Goal: Use online tool/utility: Utilize a website feature to perform a specific function

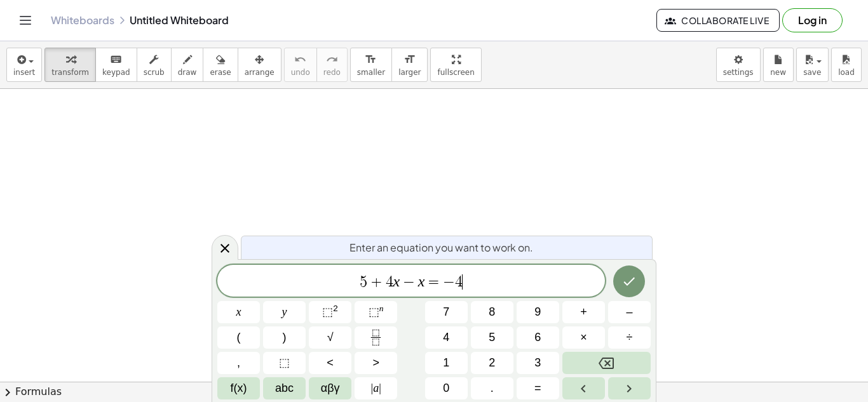
scroll to position [6, 0]
click at [638, 272] on button "Done" at bounding box center [629, 282] width 32 height 32
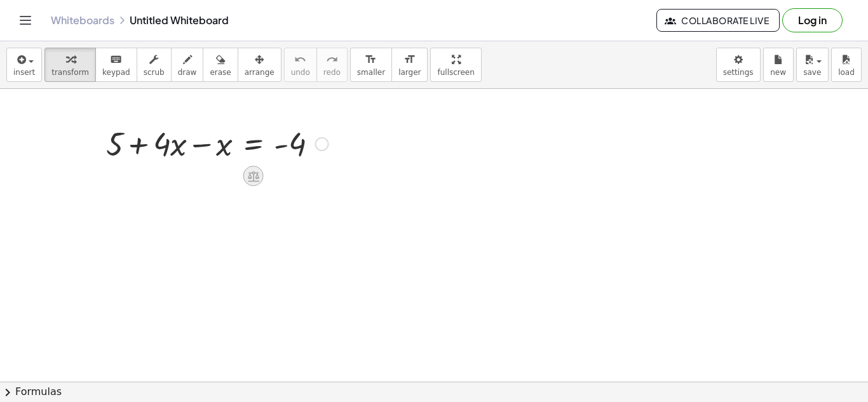
click at [249, 172] on icon at bounding box center [253, 176] width 11 height 11
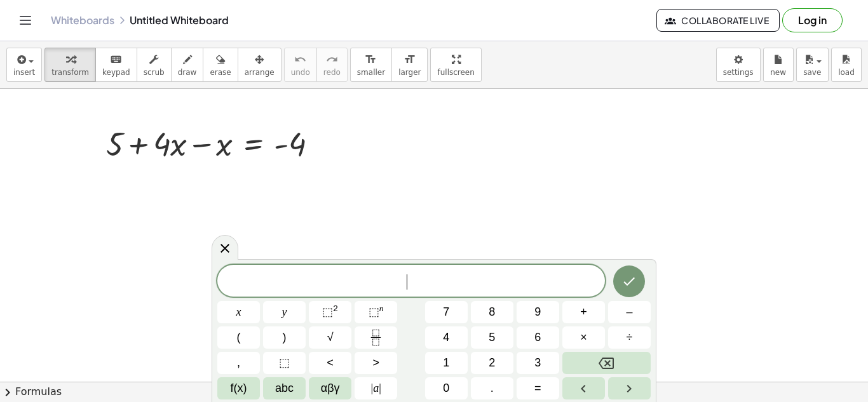
click at [626, 271] on button "Done" at bounding box center [629, 282] width 32 height 32
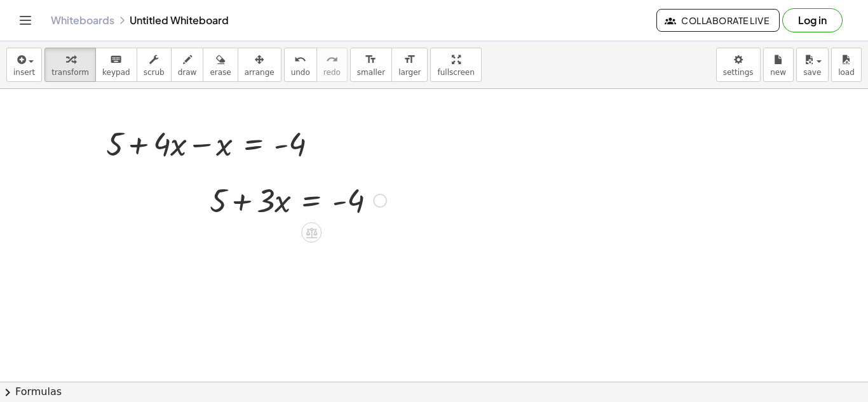
click at [280, 203] on div at bounding box center [297, 199] width 189 height 43
click at [269, 200] on div at bounding box center [297, 199] width 189 height 43
click at [267, 201] on div at bounding box center [297, 199] width 189 height 43
click at [383, 203] on div at bounding box center [380, 201] width 14 height 14
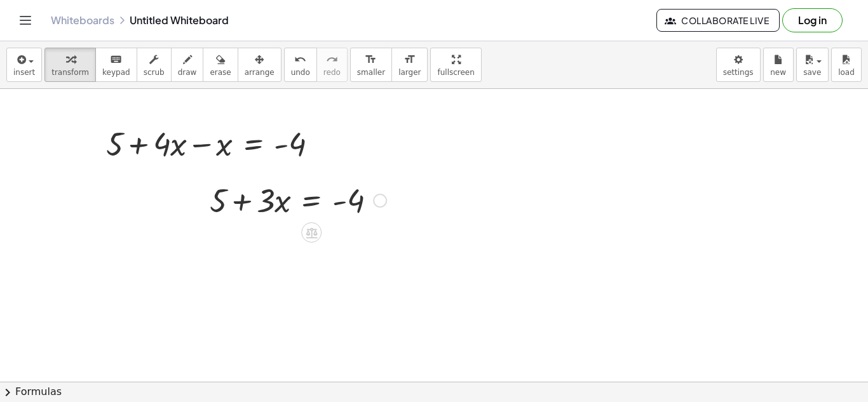
click at [324, 211] on div at bounding box center [297, 199] width 189 height 43
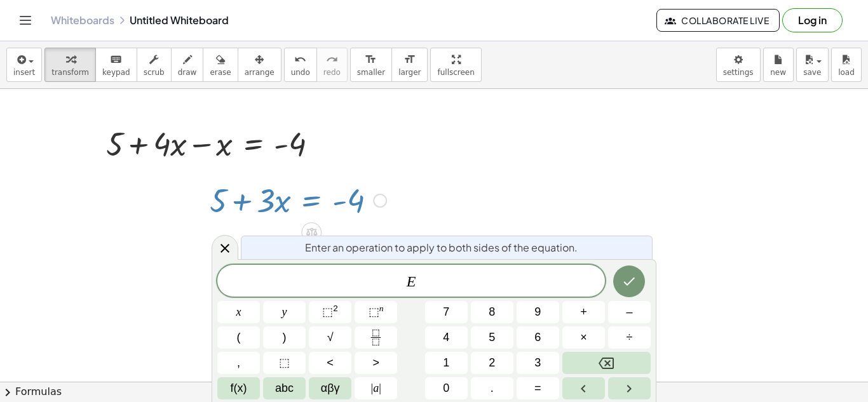
click at [352, 188] on div at bounding box center [297, 199] width 189 height 43
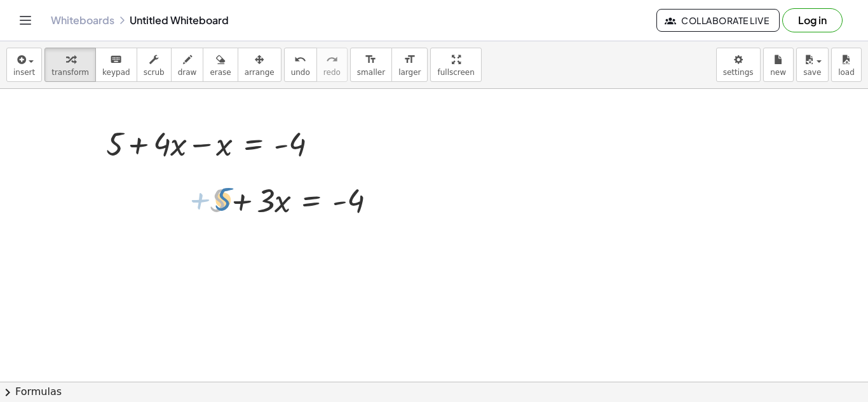
drag, startPoint x: 226, startPoint y: 193, endPoint x: 233, endPoint y: 192, distance: 6.5
click at [233, 192] on div at bounding box center [297, 199] width 189 height 43
drag, startPoint x: 225, startPoint y: 146, endPoint x: 183, endPoint y: 147, distance: 42.0
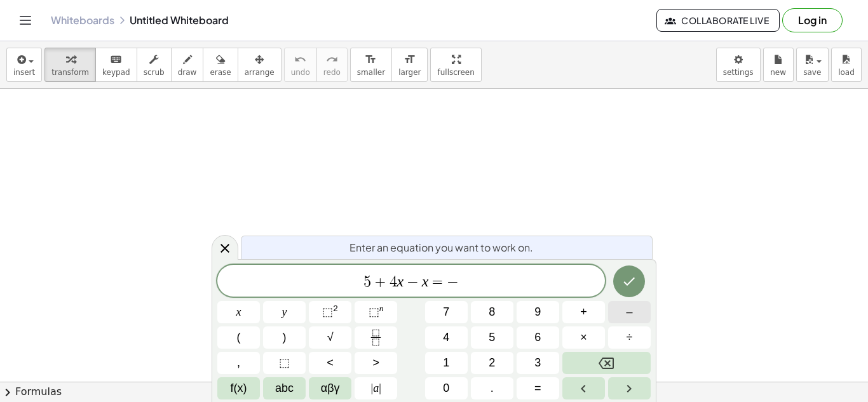
scroll to position [7, 0]
click at [627, 285] on icon "Done" at bounding box center [629, 281] width 15 height 15
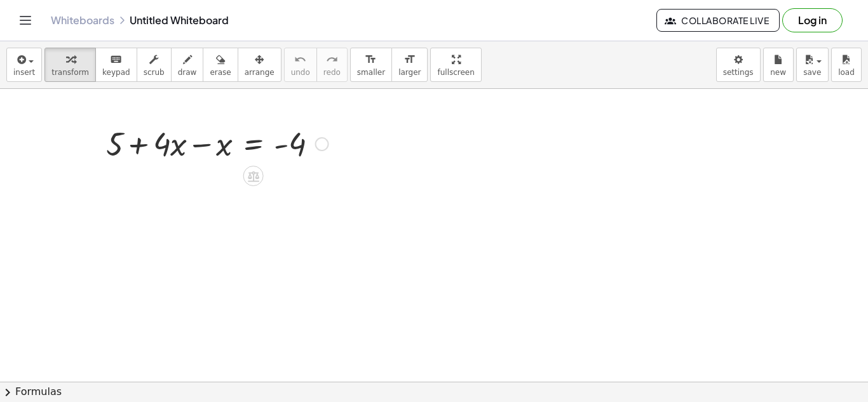
click at [198, 154] on div at bounding box center [217, 142] width 235 height 43
click at [161, 193] on div at bounding box center [217, 186] width 235 height 43
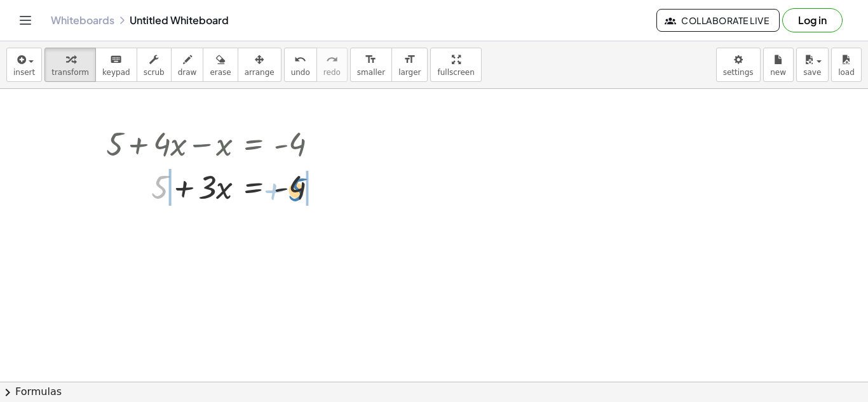
drag, startPoint x: 161, startPoint y: 193, endPoint x: 298, endPoint y: 195, distance: 136.7
click at [298, 195] on div at bounding box center [217, 186] width 235 height 43
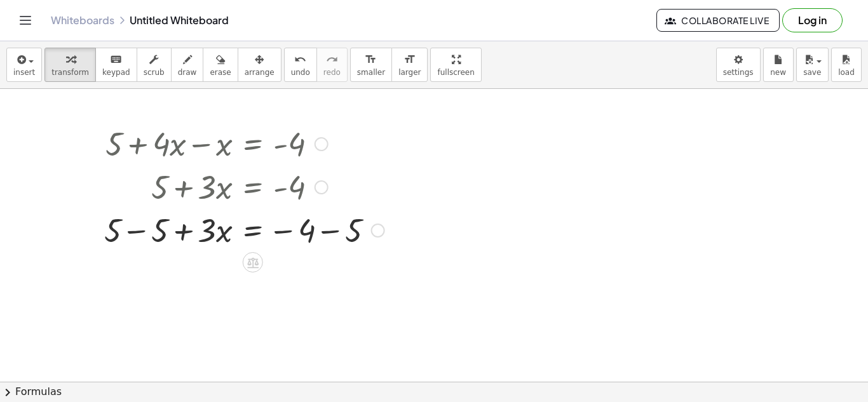
click at [179, 236] on div at bounding box center [244, 229] width 293 height 43
click at [135, 231] on div at bounding box center [244, 229] width 293 height 43
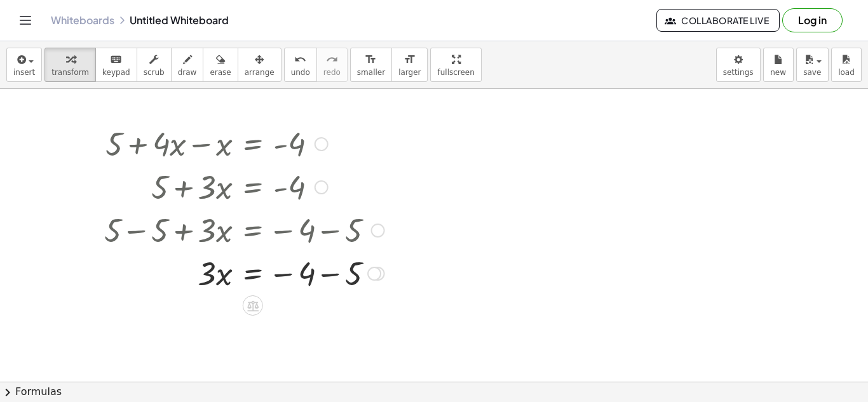
click at [334, 277] on div at bounding box center [244, 272] width 293 height 43
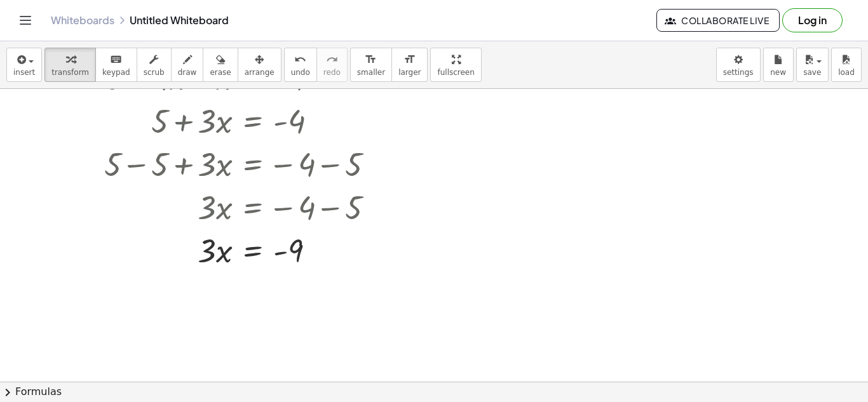
scroll to position [65, 0]
drag, startPoint x: 207, startPoint y: 252, endPoint x: 282, endPoint y: 298, distance: 87.3
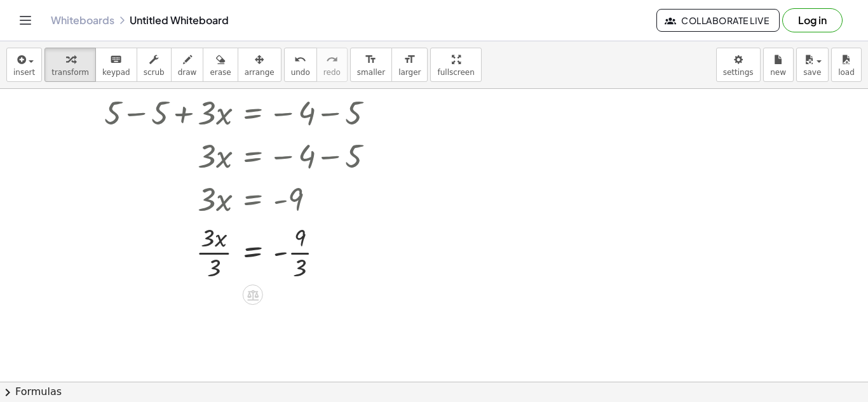
scroll to position [121, 0]
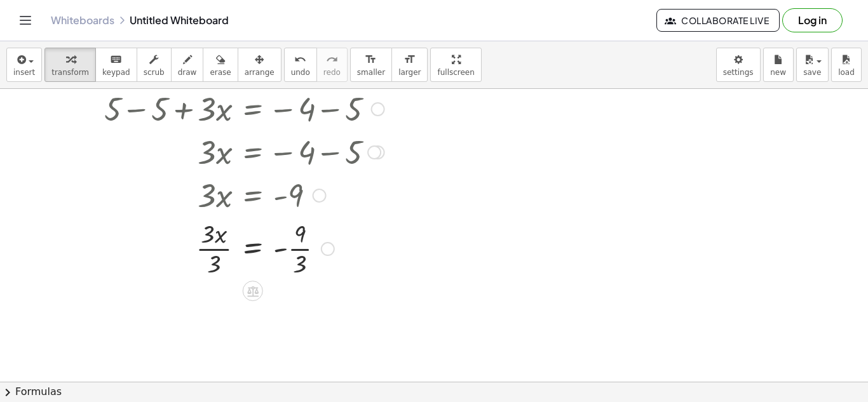
click at [221, 249] on div at bounding box center [244, 248] width 293 height 64
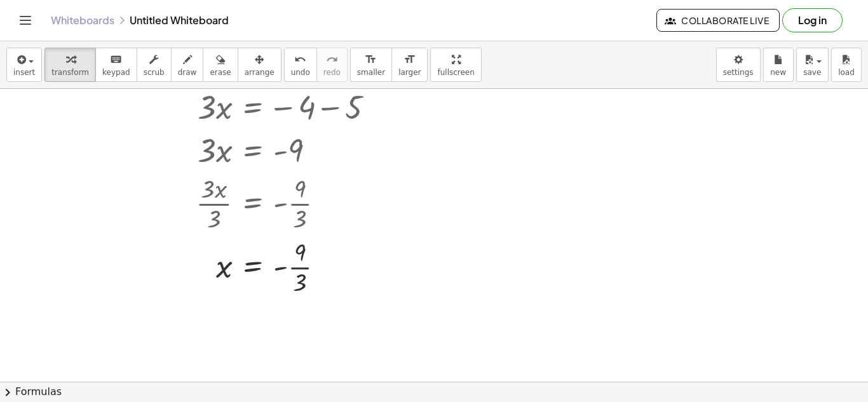
scroll to position [171, 0]
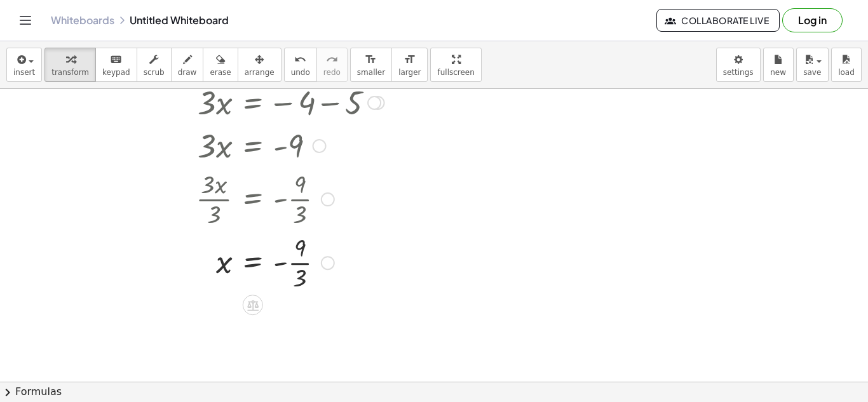
click at [297, 264] on div at bounding box center [244, 262] width 293 height 64
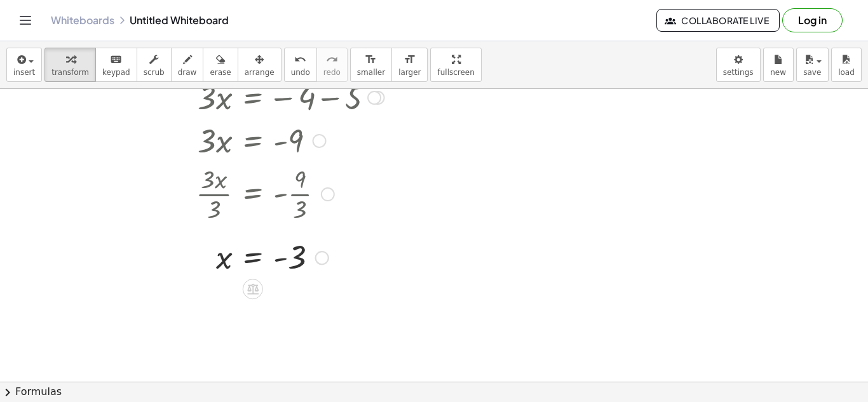
scroll to position [0, 0]
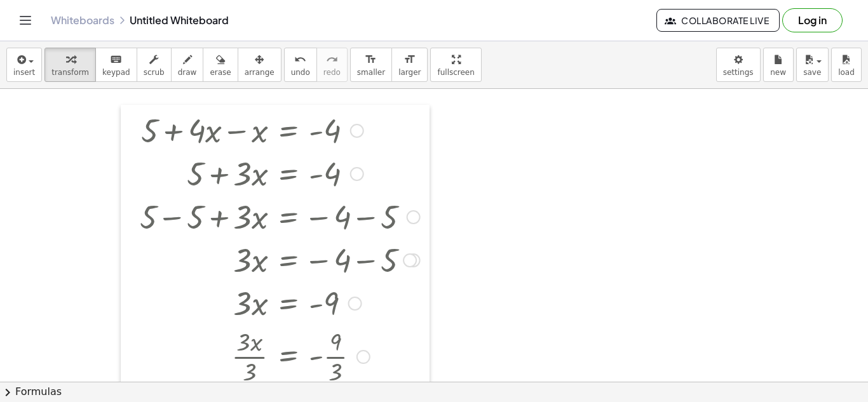
drag, startPoint x: 97, startPoint y: 130, endPoint x: 133, endPoint y: 117, distance: 38.0
click at [133, 117] on div at bounding box center [130, 274] width 19 height 339
click at [75, 245] on div "+ 5 + · 4 · x − x = - 4 + 5 + · 3 · x = - 4 + 5 − 5 + · 3 · x = − 4 − 5 + 0 + ·…" at bounding box center [434, 382] width 868 height 586
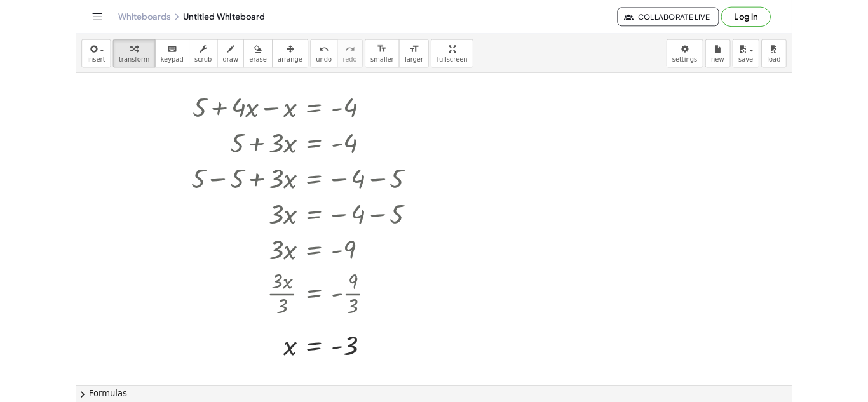
scroll to position [2, 0]
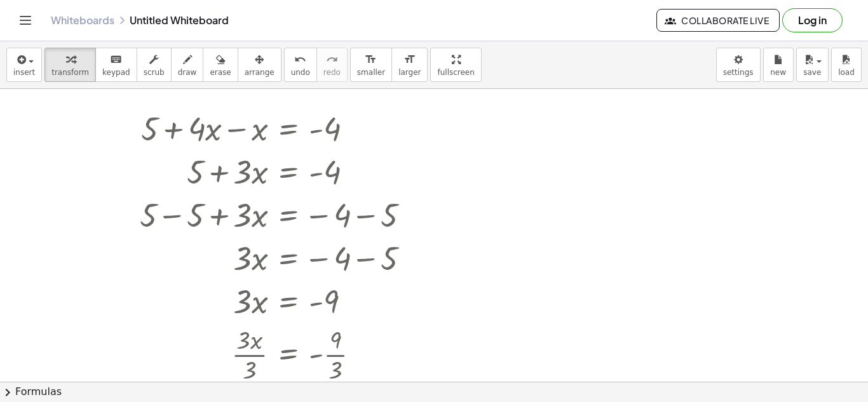
click at [829, 84] on div "insert select one: Math Expression Function Text Youtube Video Graphing Geometr…" at bounding box center [434, 65] width 868 height 48
click at [216, 58] on icon "button" at bounding box center [220, 59] width 9 height 15
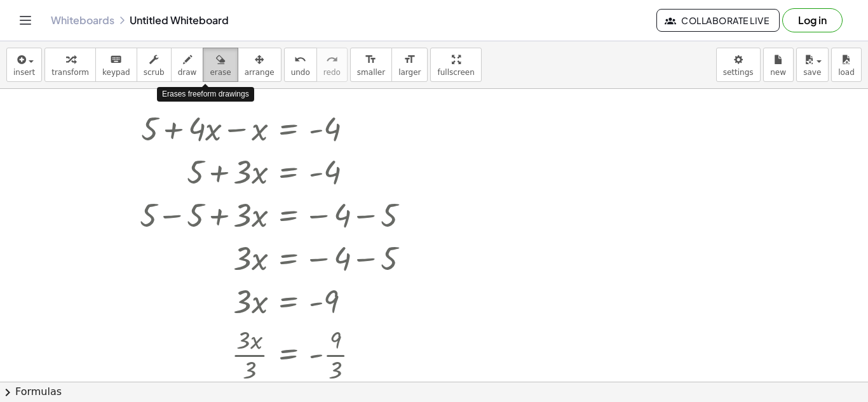
click at [216, 58] on icon "button" at bounding box center [220, 59] width 9 height 15
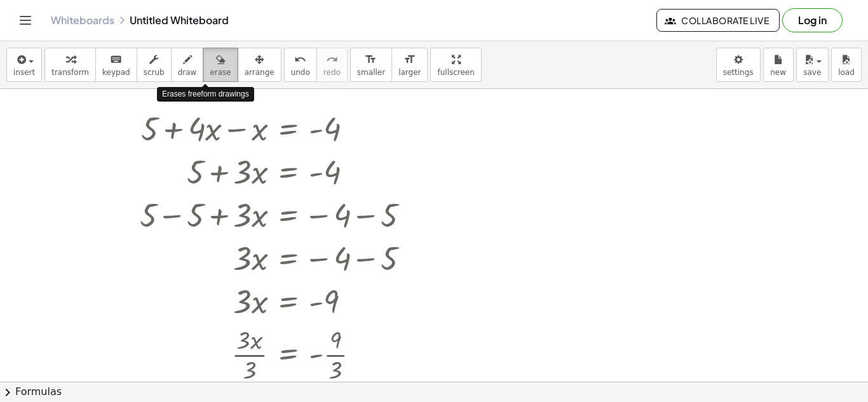
click at [216, 58] on icon "button" at bounding box center [220, 59] width 9 height 15
drag, startPoint x: 208, startPoint y: 60, endPoint x: 213, endPoint y: 140, distance: 80.9
click at [213, 140] on div "insert select one: Math Expression Function Text Youtube Video Graphing Geometr…" at bounding box center [434, 221] width 868 height 361
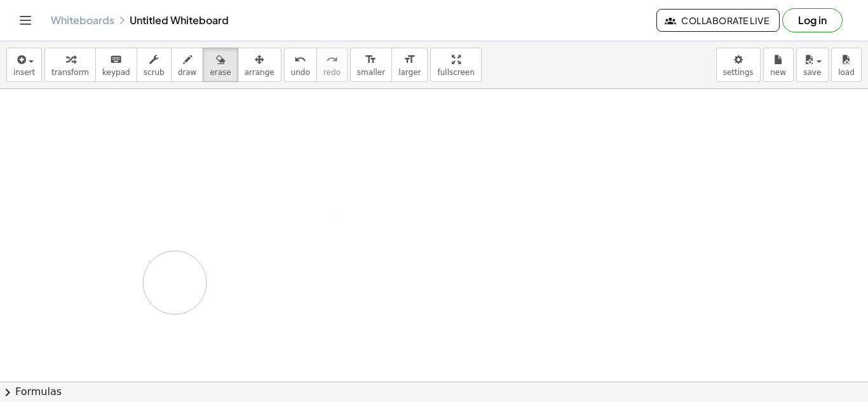
drag, startPoint x: 201, startPoint y: 135, endPoint x: 146, endPoint y: 230, distance: 110.2
click at [146, 230] on div at bounding box center [434, 380] width 868 height 586
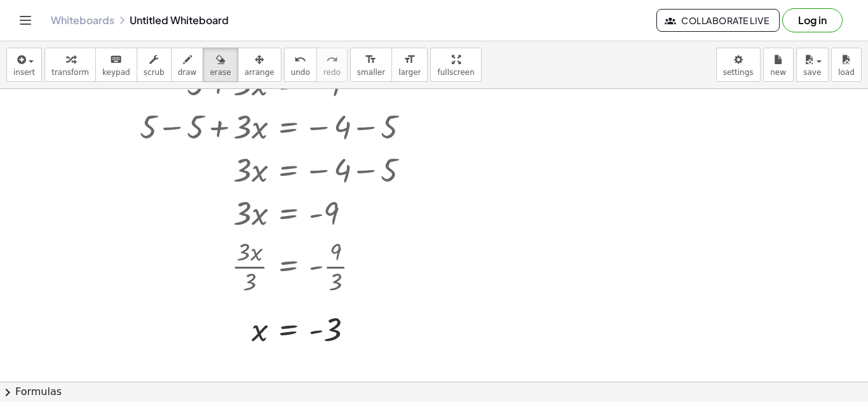
scroll to position [0, 0]
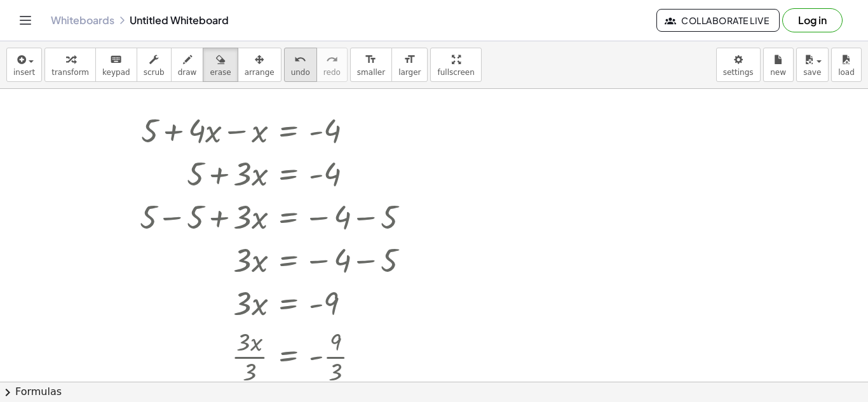
click at [291, 74] on button "undo undo" at bounding box center [300, 65] width 33 height 34
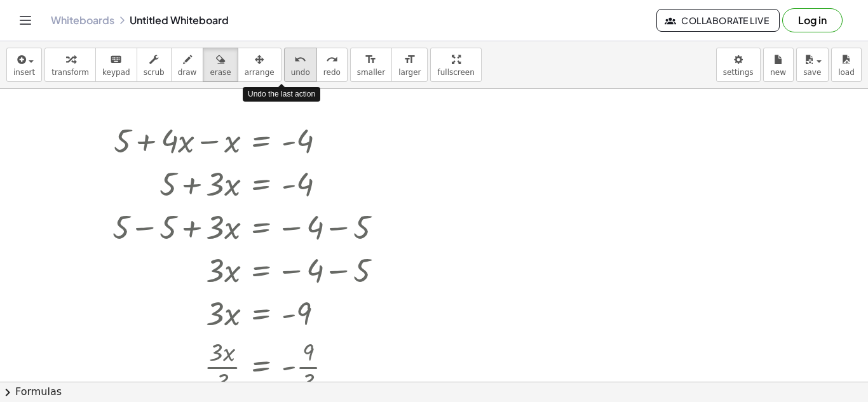
click at [291, 74] on button "undo undo" at bounding box center [300, 65] width 33 height 34
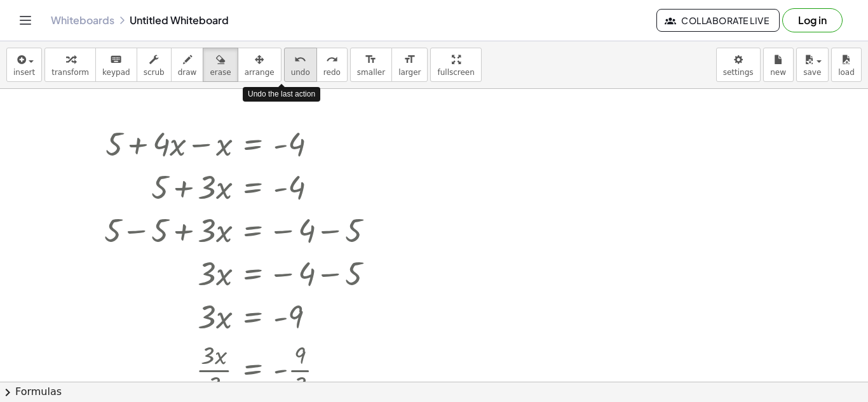
click at [291, 74] on button "undo undo" at bounding box center [300, 65] width 33 height 34
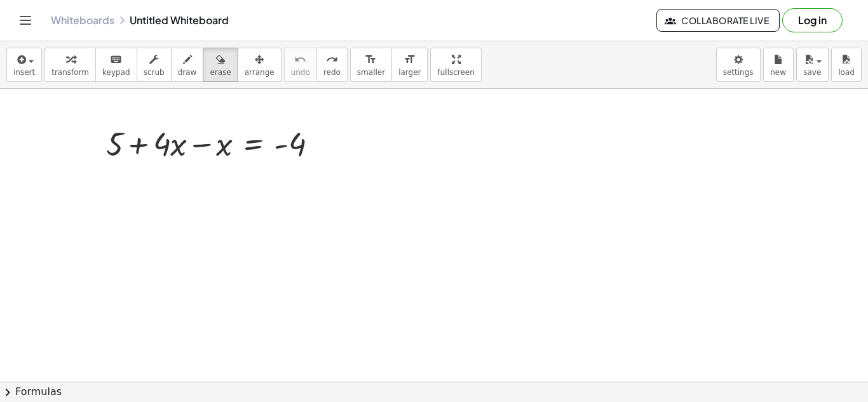
click at [306, 133] on div at bounding box center [434, 382] width 868 height 586
click at [270, 141] on div at bounding box center [434, 382] width 868 height 586
click at [210, 71] on span "erase" at bounding box center [220, 72] width 21 height 9
drag, startPoint x: 128, startPoint y: 123, endPoint x: 295, endPoint y: 135, distance: 167.7
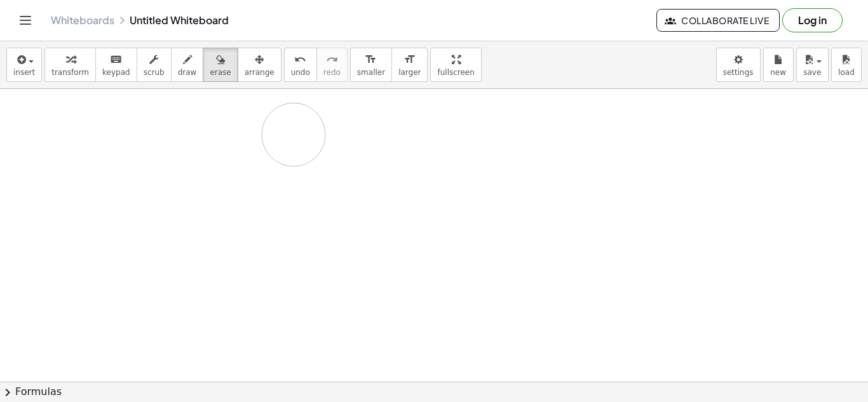
click at [295, 135] on div at bounding box center [434, 382] width 868 height 586
click at [296, 140] on div at bounding box center [434, 382] width 868 height 586
drag, startPoint x: 304, startPoint y: 147, endPoint x: 140, endPoint y: 153, distance: 164.1
click at [140, 153] on div at bounding box center [434, 382] width 868 height 586
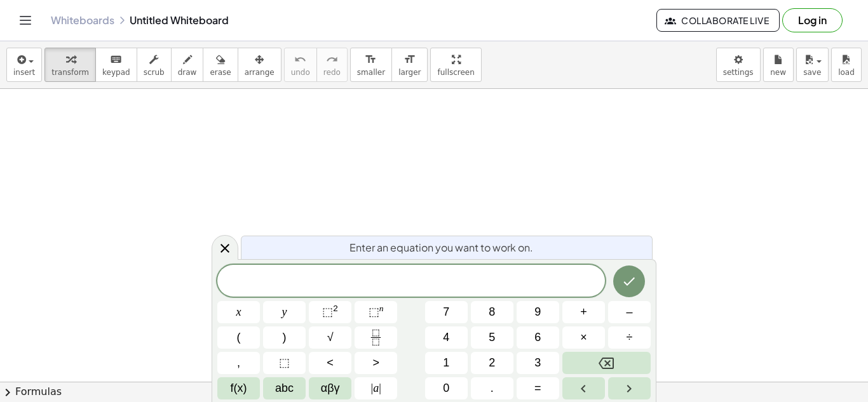
scroll to position [1, 0]
click at [635, 281] on icon "Done" at bounding box center [629, 281] width 15 height 15
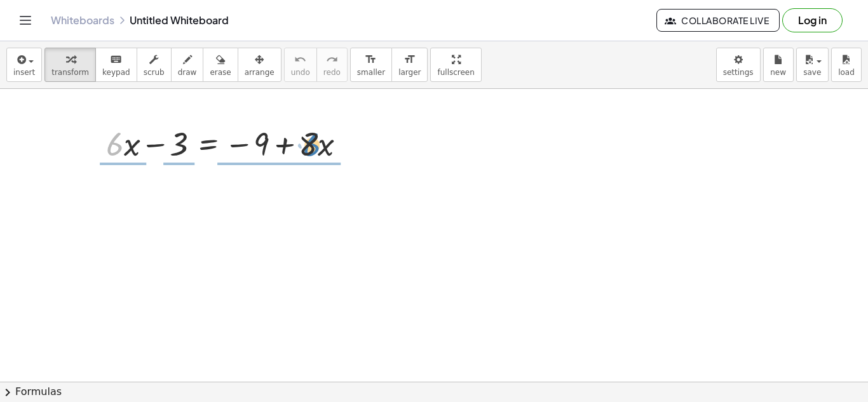
drag, startPoint x: 113, startPoint y: 152, endPoint x: 310, endPoint y: 151, distance: 197.7
click at [310, 151] on div at bounding box center [231, 142] width 263 height 43
click at [116, 146] on div at bounding box center [231, 142] width 263 height 43
click at [116, 143] on div at bounding box center [231, 142] width 263 height 43
click at [121, 144] on div at bounding box center [231, 142] width 263 height 43
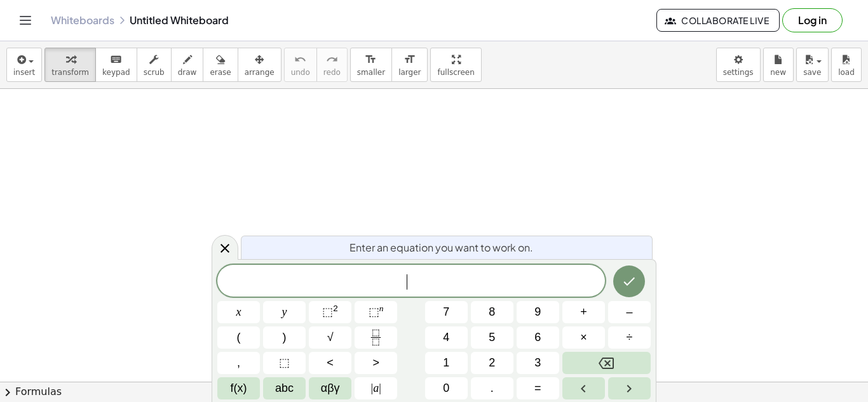
scroll to position [1, 0]
click at [644, 282] on button "Done" at bounding box center [629, 282] width 32 height 32
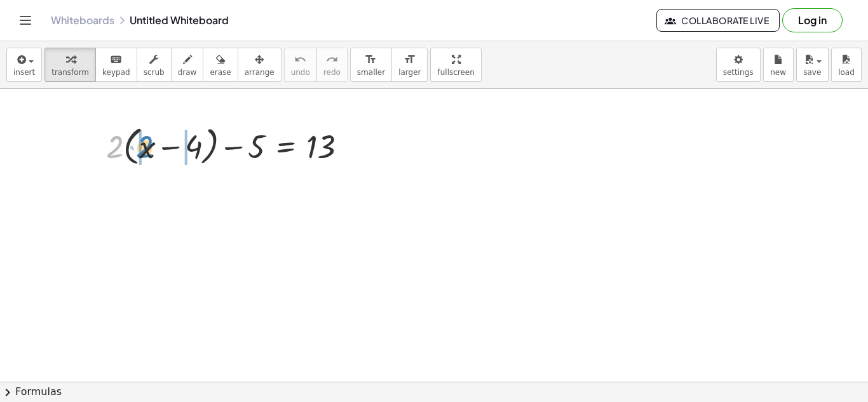
drag, startPoint x: 114, startPoint y: 144, endPoint x: 144, endPoint y: 144, distance: 29.9
click at [144, 144] on div at bounding box center [232, 145] width 264 height 48
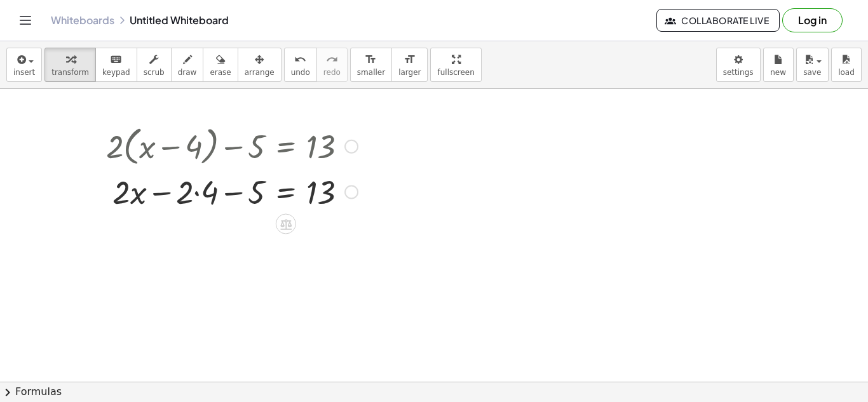
drag, startPoint x: 183, startPoint y: 194, endPoint x: 191, endPoint y: 195, distance: 7.7
click at [191, 195] on div at bounding box center [232, 191] width 264 height 43
click at [198, 193] on div at bounding box center [232, 191] width 264 height 43
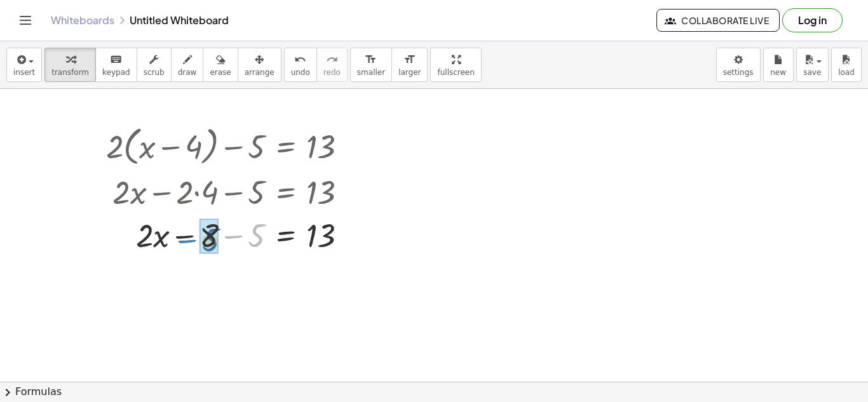
drag, startPoint x: 236, startPoint y: 236, endPoint x: 190, endPoint y: 241, distance: 46.7
click at [190, 241] on div at bounding box center [232, 234] width 264 height 43
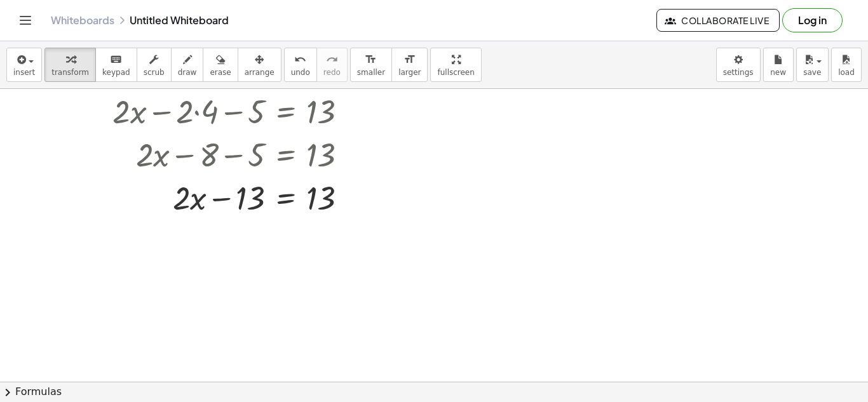
scroll to position [83, 0]
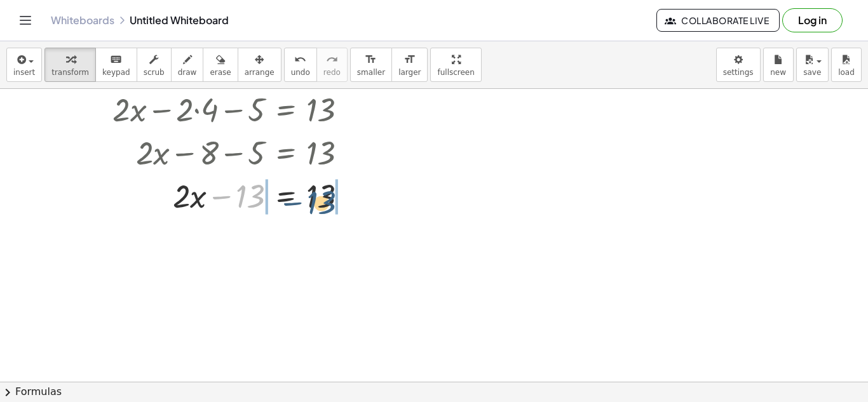
drag, startPoint x: 236, startPoint y: 195, endPoint x: 310, endPoint y: 197, distance: 73.8
click at [310, 197] on div at bounding box center [232, 195] width 264 height 43
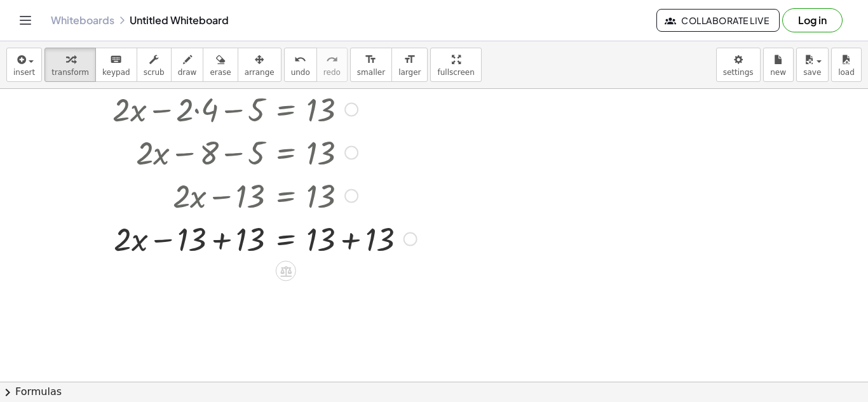
click at [223, 240] on div at bounding box center [262, 238] width 324 height 43
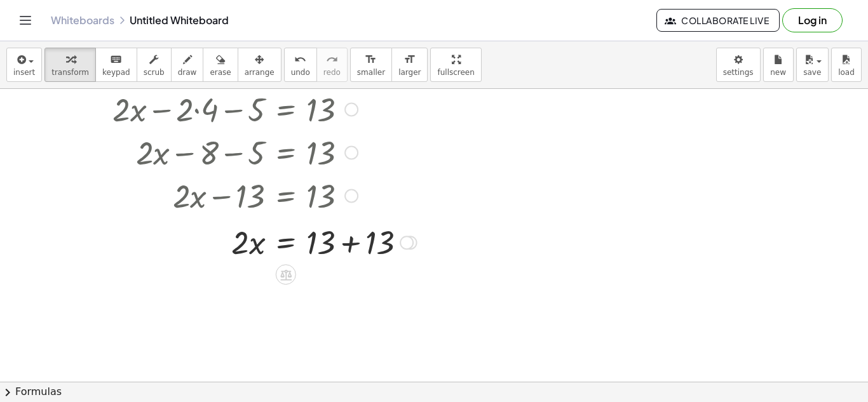
click at [363, 242] on div at bounding box center [225, 238] width 395 height 43
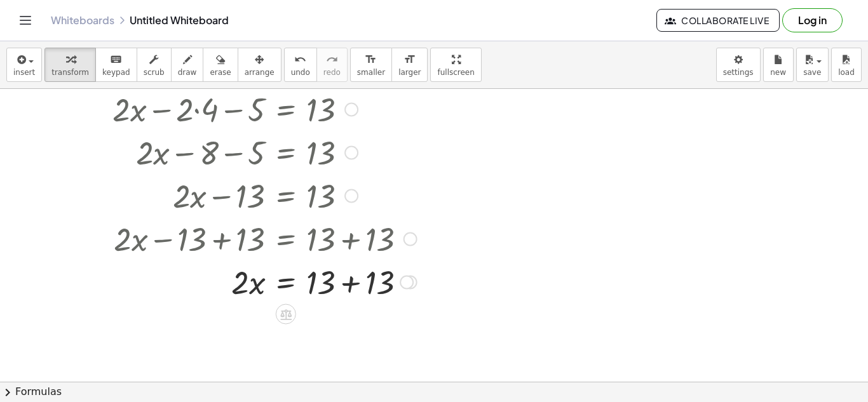
click at [352, 275] on div at bounding box center [262, 281] width 324 height 43
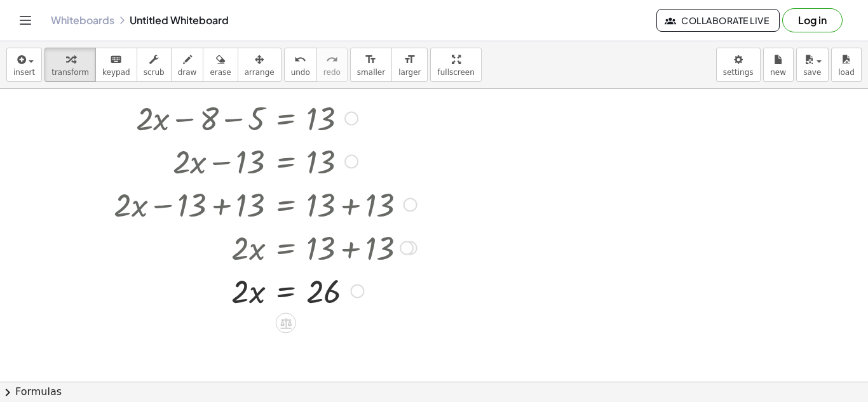
scroll to position [116, 0]
drag, startPoint x: 240, startPoint y: 294, endPoint x: 329, endPoint y: 294, distance: 89.0
click at [329, 294] on div at bounding box center [262, 291] width 324 height 43
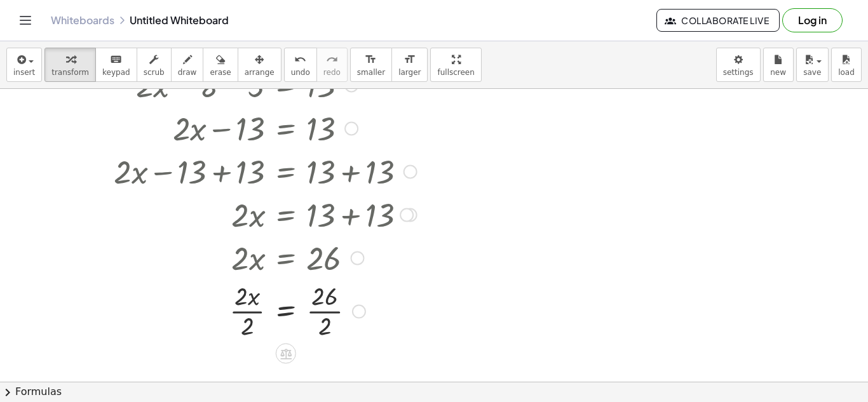
scroll to position [174, 0]
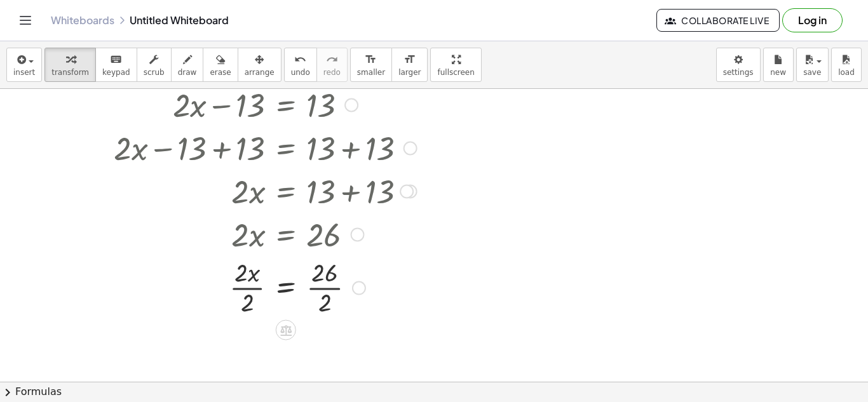
click at [326, 275] on div at bounding box center [262, 287] width 324 height 64
click at [254, 286] on div at bounding box center [262, 287] width 324 height 64
click at [326, 285] on div at bounding box center [262, 287] width 324 height 64
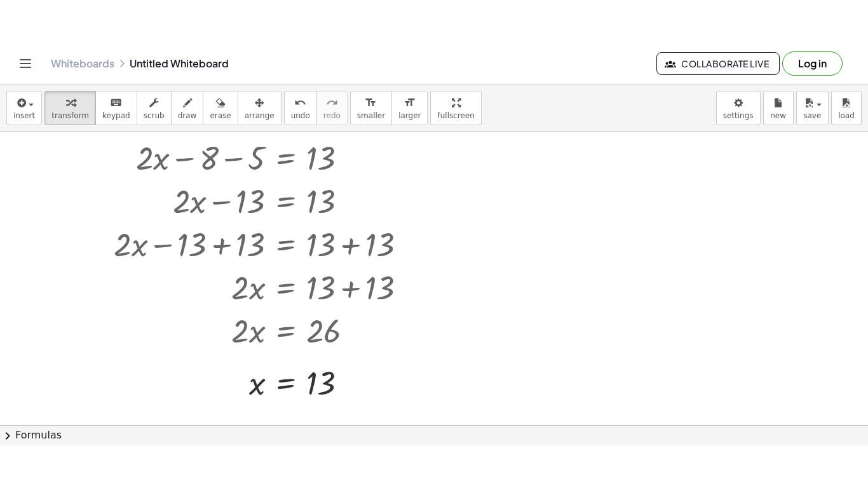
scroll to position [122, 0]
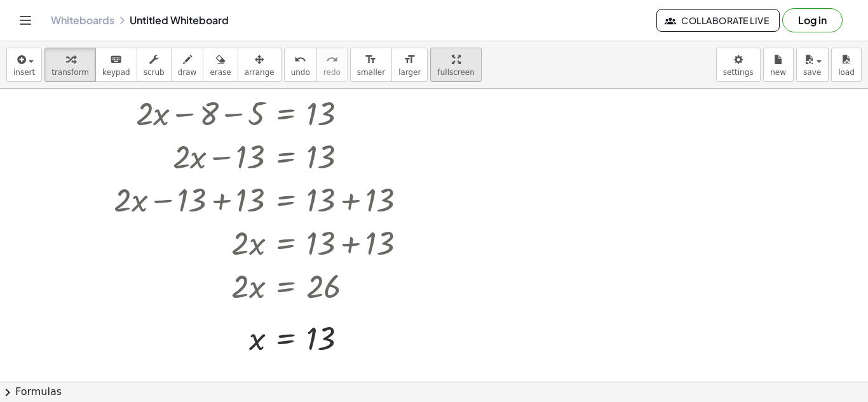
click at [441, 62] on div "button" at bounding box center [455, 58] width 37 height 15
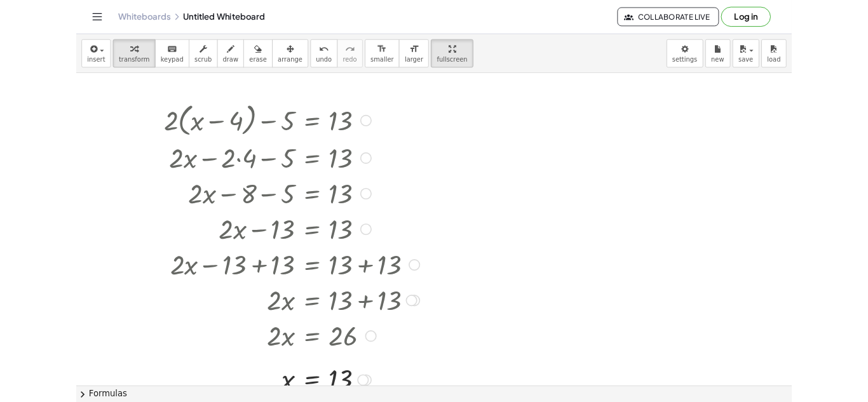
scroll to position [0, 0]
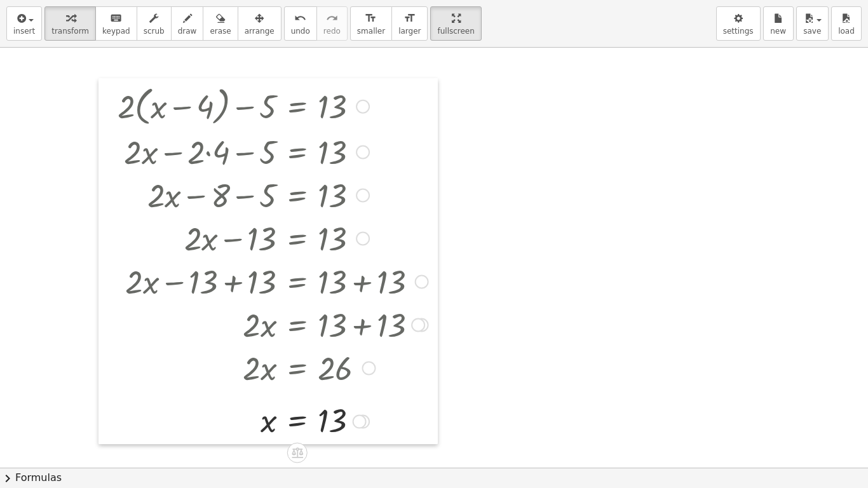
drag, startPoint x: 95, startPoint y: 83, endPoint x: 103, endPoint y: 78, distance: 10.1
click at [103, 78] on div at bounding box center [108, 261] width 19 height 366
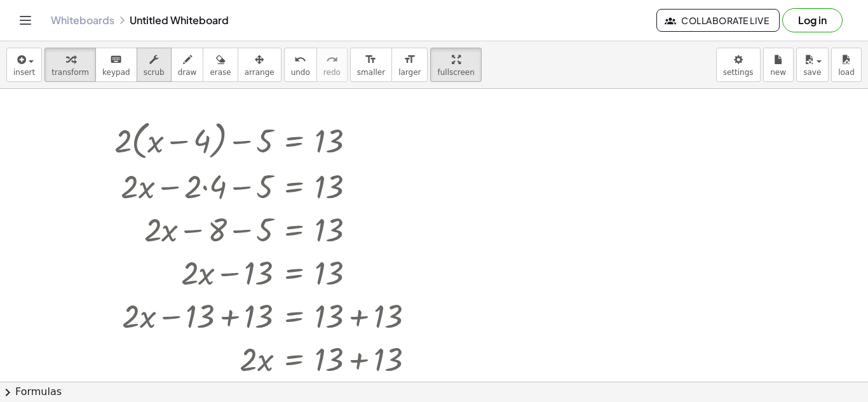
click at [149, 54] on icon "button" at bounding box center [153, 59] width 9 height 15
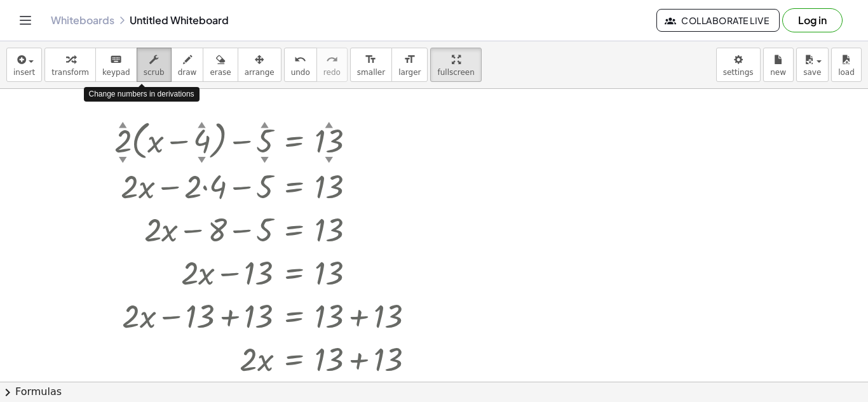
click at [149, 54] on icon "button" at bounding box center [153, 59] width 9 height 15
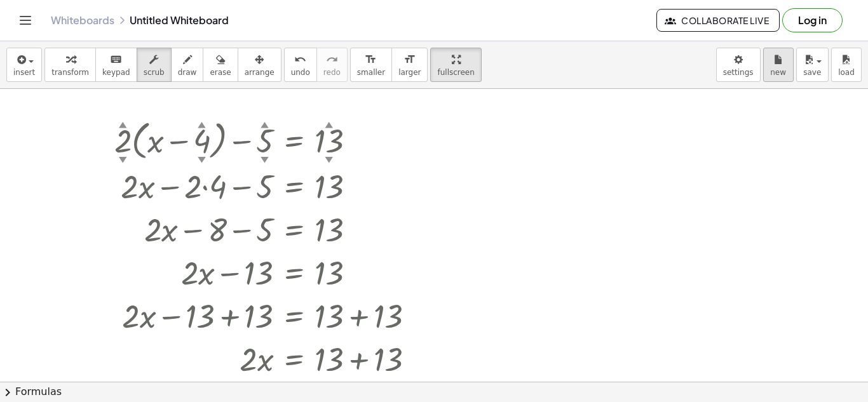
click at [787, 65] on button "new" at bounding box center [778, 65] width 31 height 34
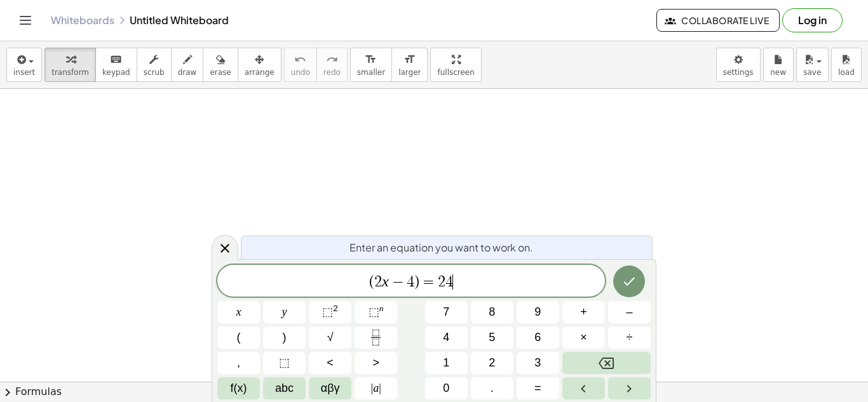
scroll to position [2, 0]
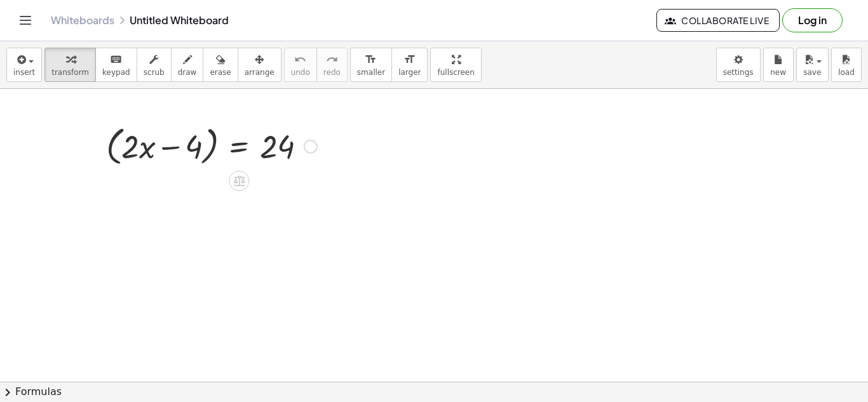
click at [112, 151] on div at bounding box center [212, 145] width 224 height 48
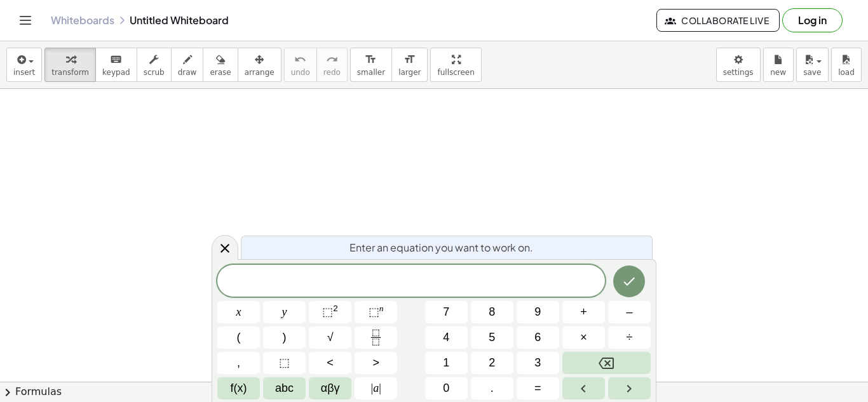
scroll to position [1, 0]
click at [365, 281] on span "3 ( 2 x − 4 ) = 2 4 ​" at bounding box center [411, 282] width 388 height 18
click at [630, 268] on button "Done" at bounding box center [629, 282] width 32 height 32
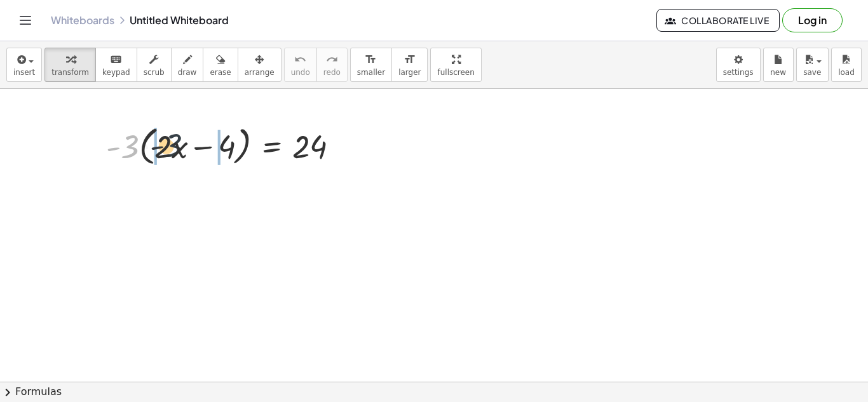
drag, startPoint x: 132, startPoint y: 149, endPoint x: 177, endPoint y: 147, distance: 45.8
click at [177, 147] on div at bounding box center [228, 145] width 256 height 48
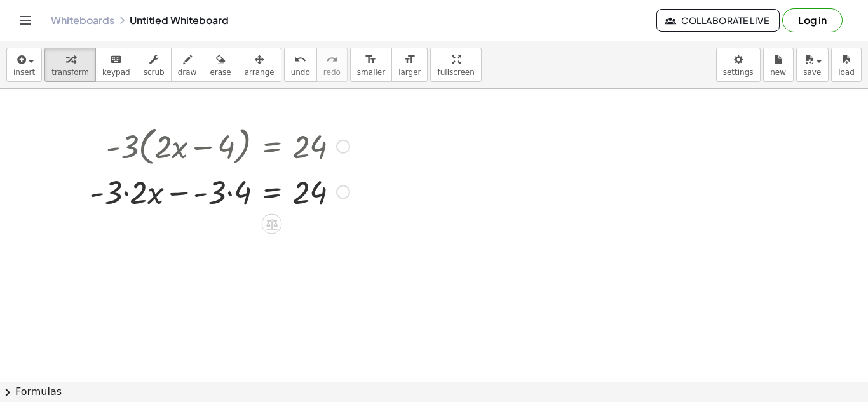
click at [125, 192] on div at bounding box center [219, 191] width 273 height 43
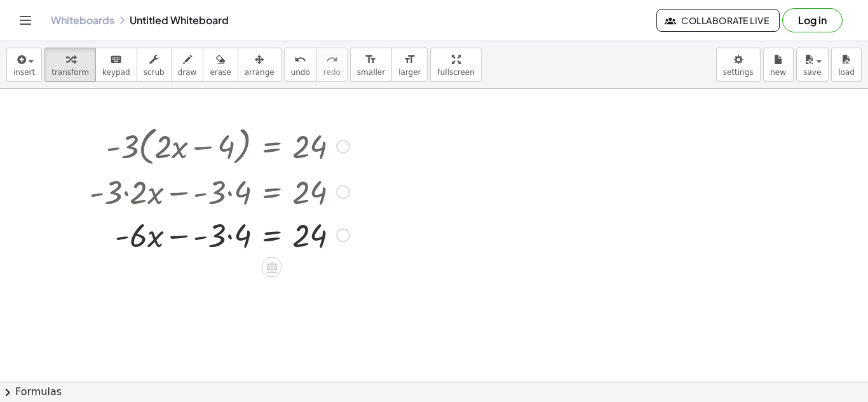
click at [230, 238] on div at bounding box center [219, 234] width 273 height 43
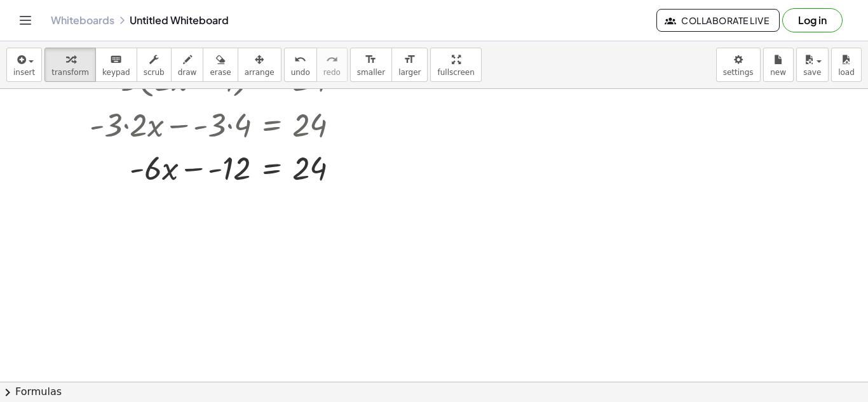
scroll to position [78, 0]
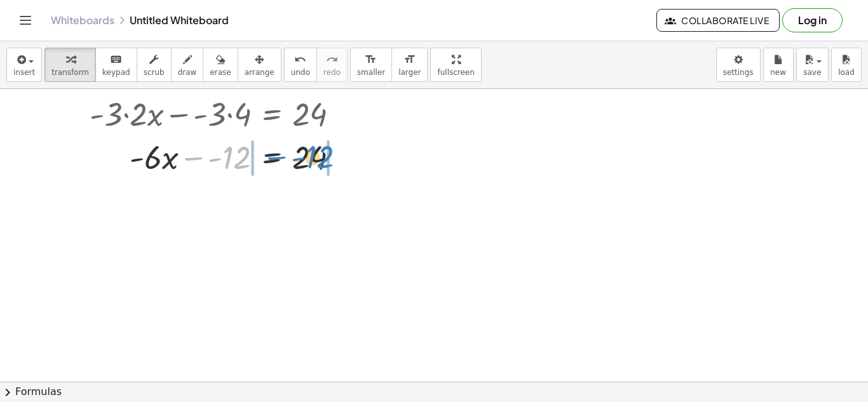
drag, startPoint x: 212, startPoint y: 158, endPoint x: 295, endPoint y: 156, distance: 83.3
click at [295, 156] on div at bounding box center [219, 156] width 273 height 43
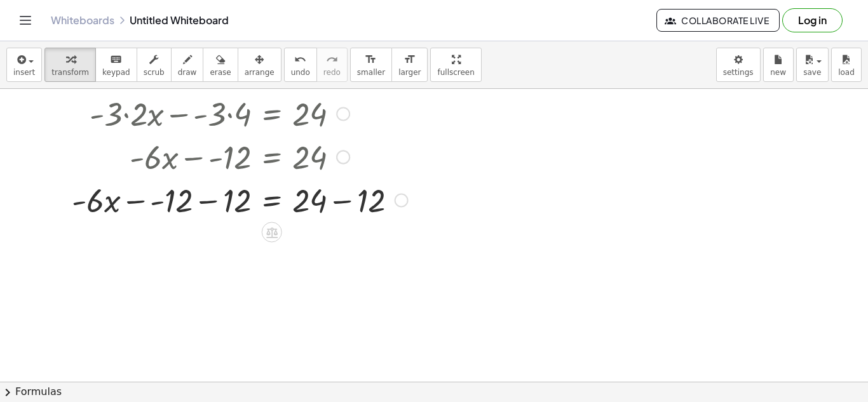
click at [214, 198] on div at bounding box center [239, 199] width 349 height 43
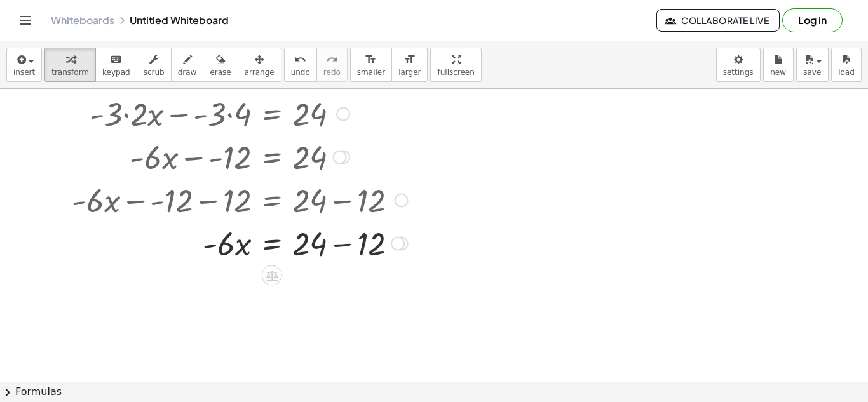
click at [353, 240] on div at bounding box center [239, 242] width 349 height 43
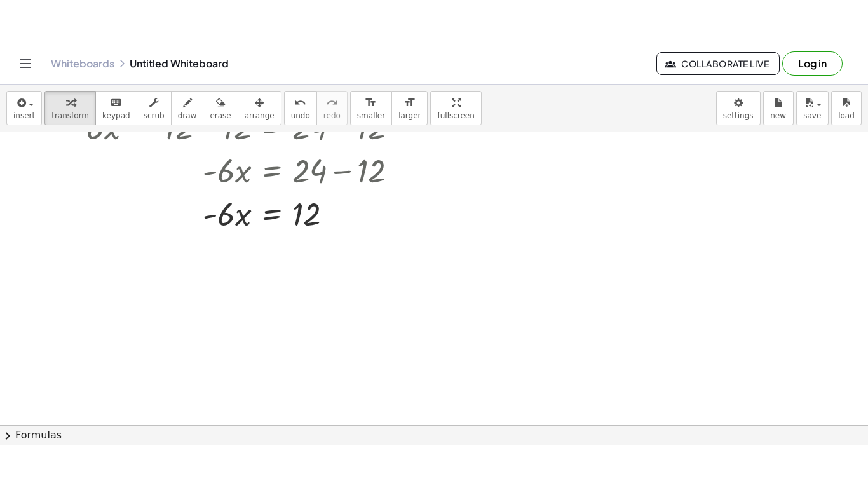
scroll to position [191, 0]
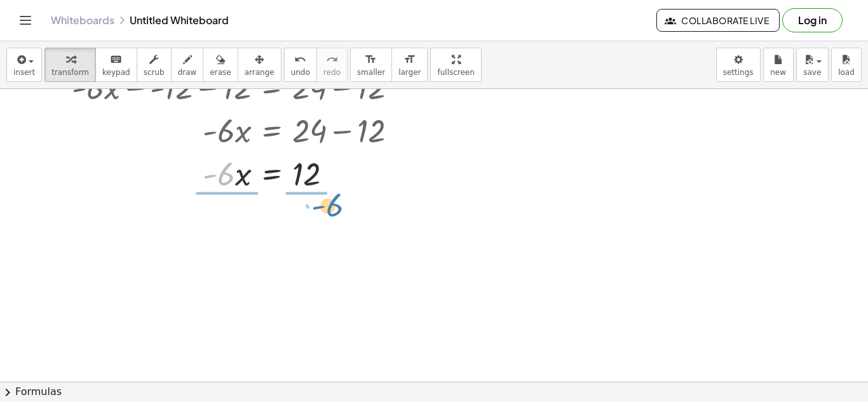
drag, startPoint x: 223, startPoint y: 180, endPoint x: 331, endPoint y: 212, distance: 112.8
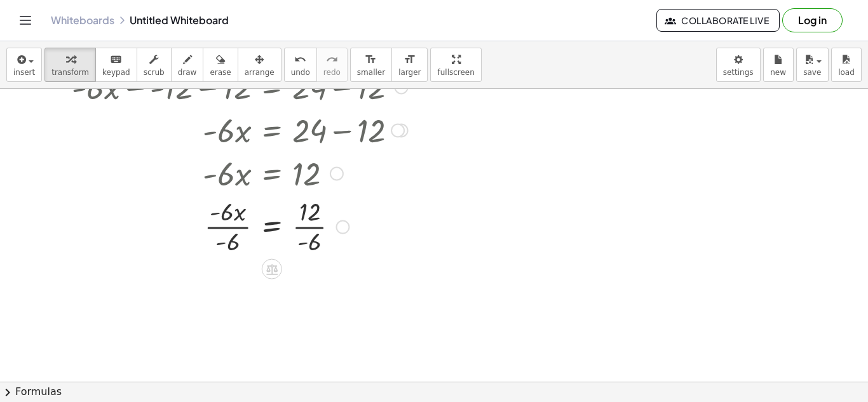
click at [238, 229] on div at bounding box center [239, 226] width 349 height 64
click at [307, 292] on div at bounding box center [239, 290] width 349 height 64
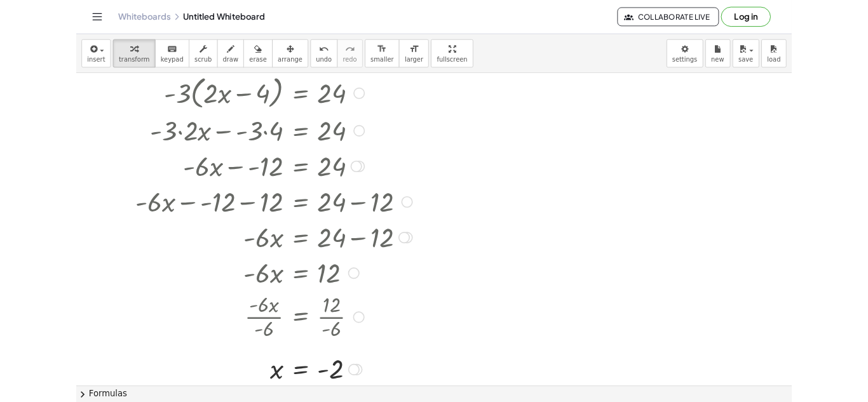
scroll to position [32, 0]
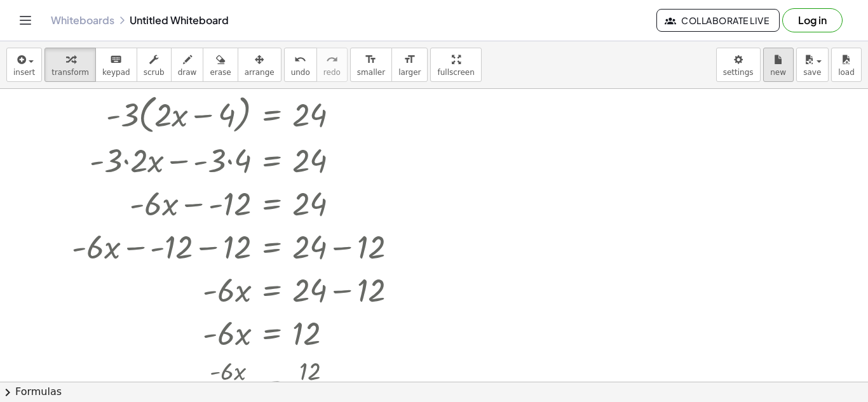
click at [779, 71] on span "new" at bounding box center [778, 72] width 16 height 9
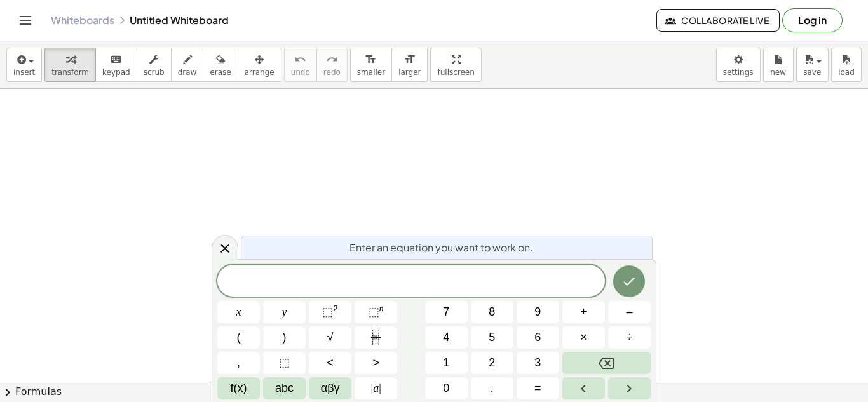
scroll to position [2, 0]
click at [616, 271] on button "Done" at bounding box center [629, 282] width 32 height 32
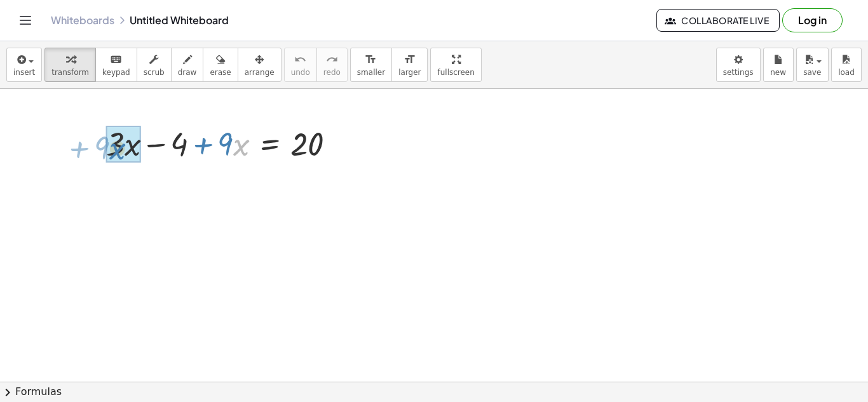
drag, startPoint x: 233, startPoint y: 138, endPoint x: 113, endPoint y: 141, distance: 120.2
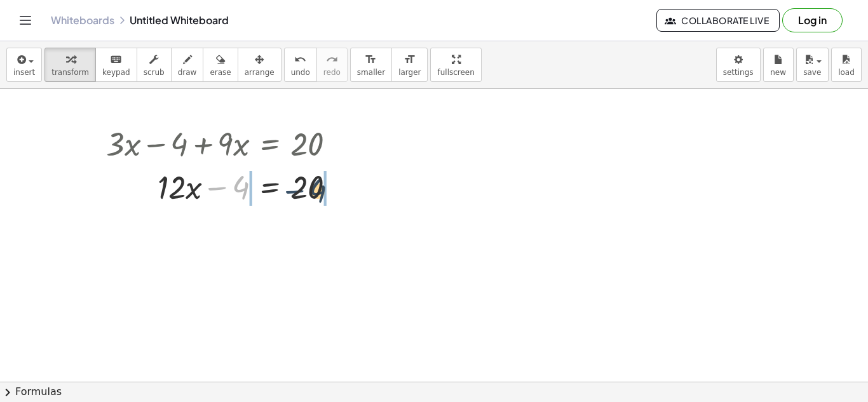
drag, startPoint x: 218, startPoint y: 193, endPoint x: 297, endPoint y: 195, distance: 78.9
click at [297, 195] on div at bounding box center [226, 186] width 253 height 43
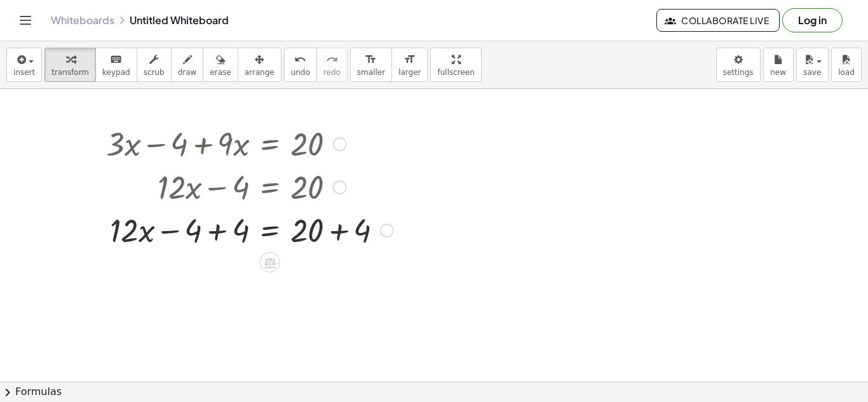
click at [215, 231] on div at bounding box center [250, 229] width 300 height 43
click at [0, 0] on div at bounding box center [0, 0] width 0 height 0
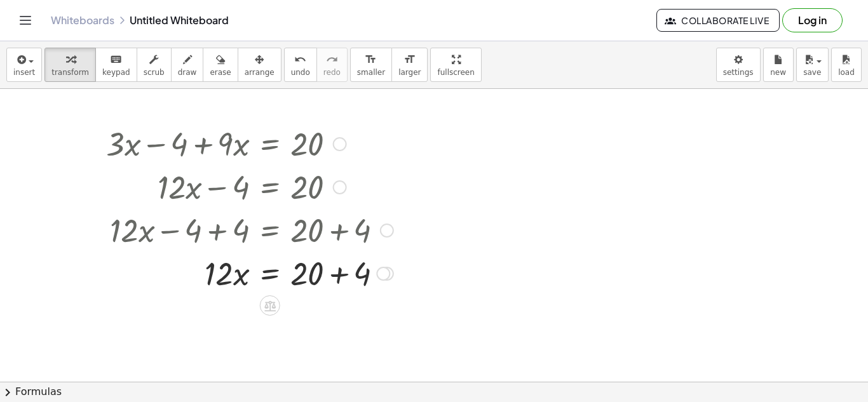
click at [338, 271] on div at bounding box center [250, 272] width 300 height 43
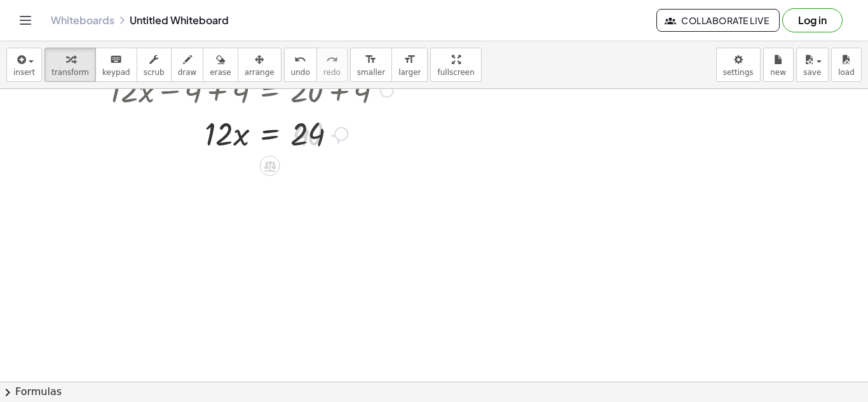
scroll to position [148, 0]
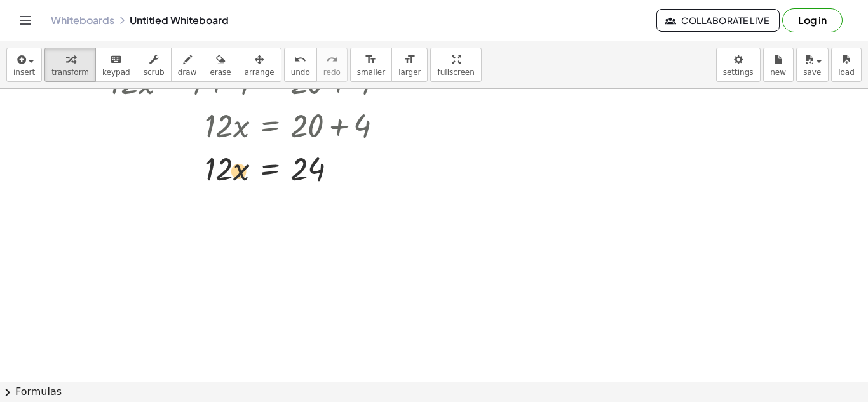
click at [235, 174] on div at bounding box center [250, 167] width 300 height 43
drag, startPoint x: 217, startPoint y: 168, endPoint x: 307, endPoint y: 181, distance: 91.2
click at [307, 181] on div at bounding box center [250, 167] width 300 height 43
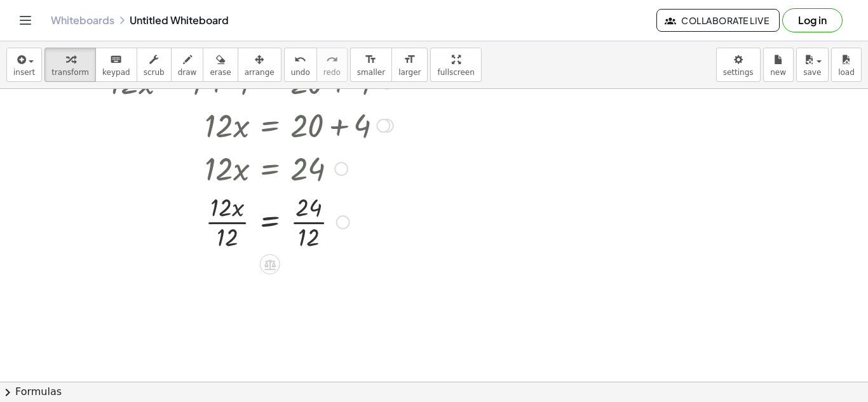
click at [235, 221] on div at bounding box center [250, 221] width 300 height 64
click at [313, 231] on div at bounding box center [250, 221] width 300 height 64
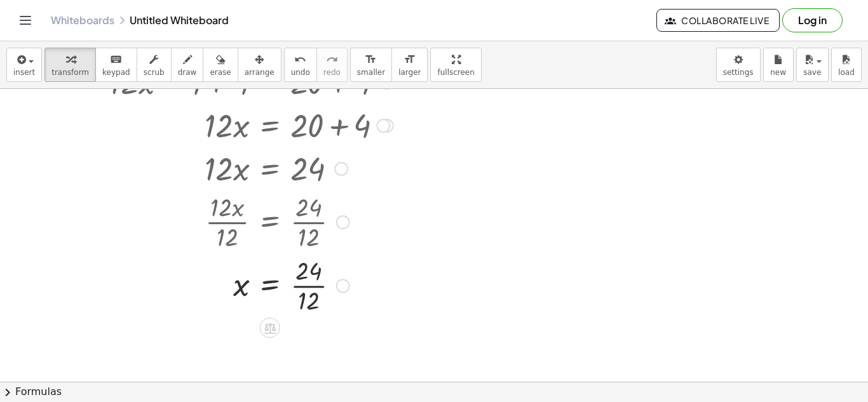
click at [310, 282] on div at bounding box center [250, 285] width 300 height 64
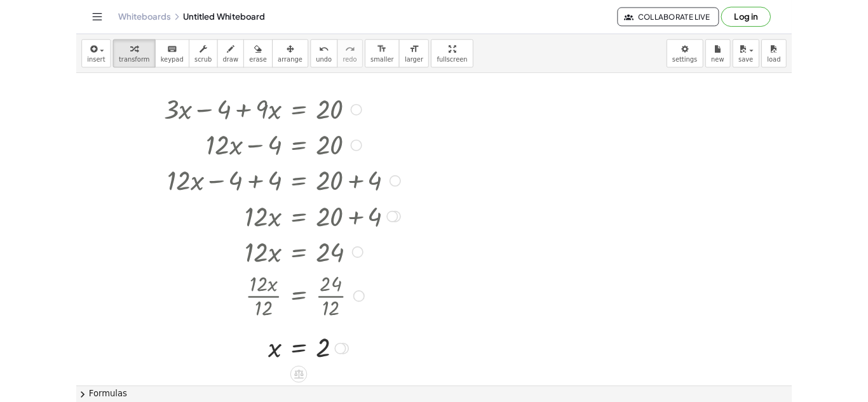
scroll to position [12, 0]
